Goal: Information Seeking & Learning: Learn about a topic

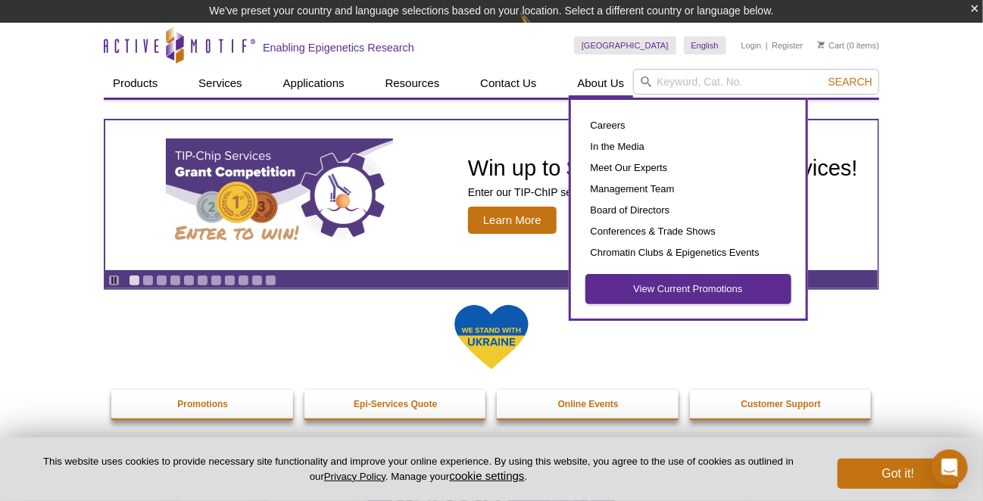
click at [702, 285] on link "View Current Promotions" at bounding box center [688, 289] width 204 height 29
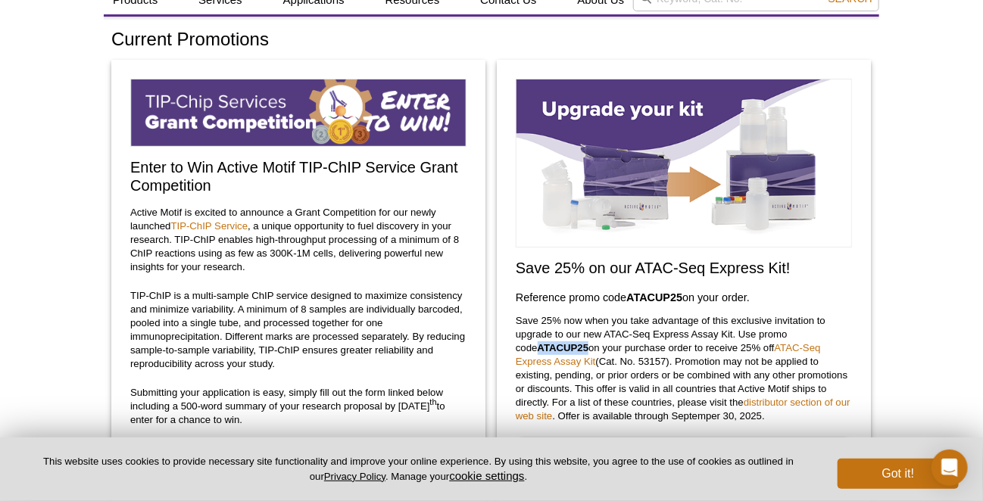
scroll to position [53, 0]
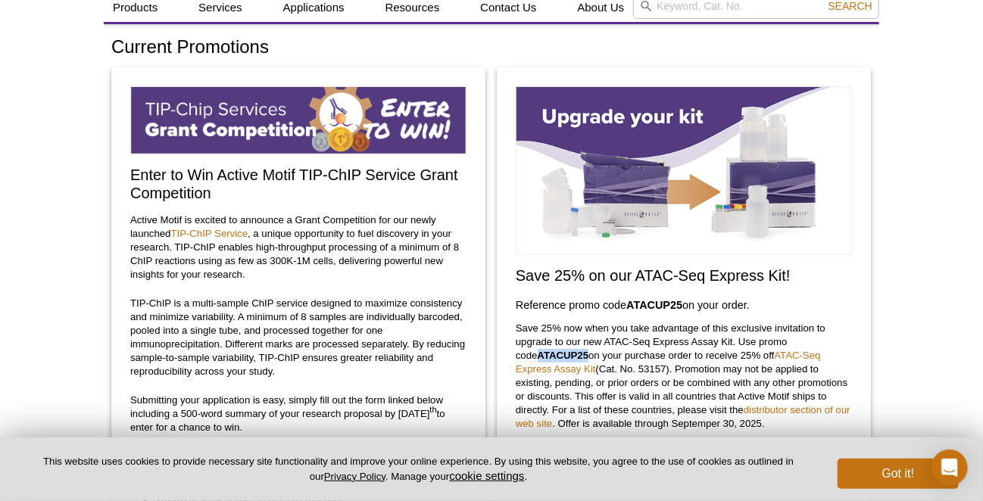
drag, startPoint x: 516, startPoint y: 353, endPoint x: 566, endPoint y: 353, distance: 49.2
click at [566, 353] on strong "ATACUP25" at bounding box center [563, 355] width 51 height 11
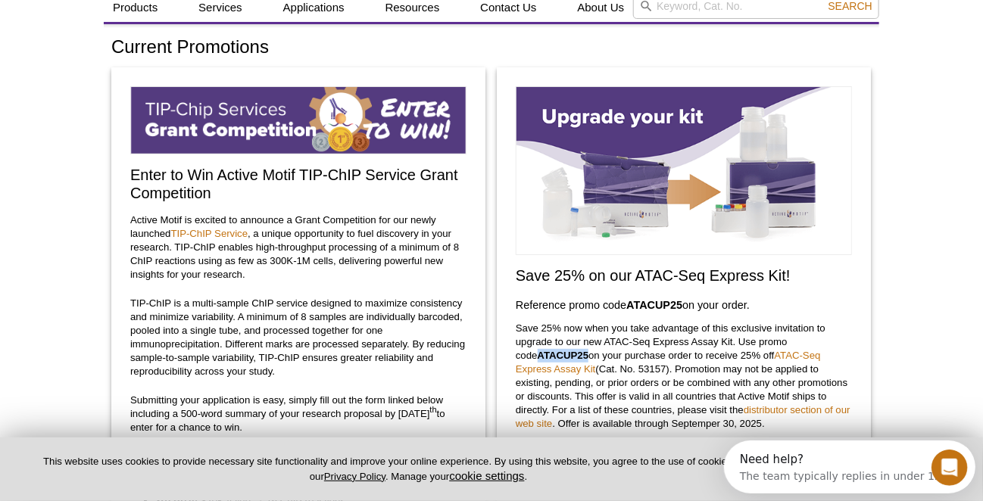
scroll to position [0, 0]
